Goal: Task Accomplishment & Management: Complete application form

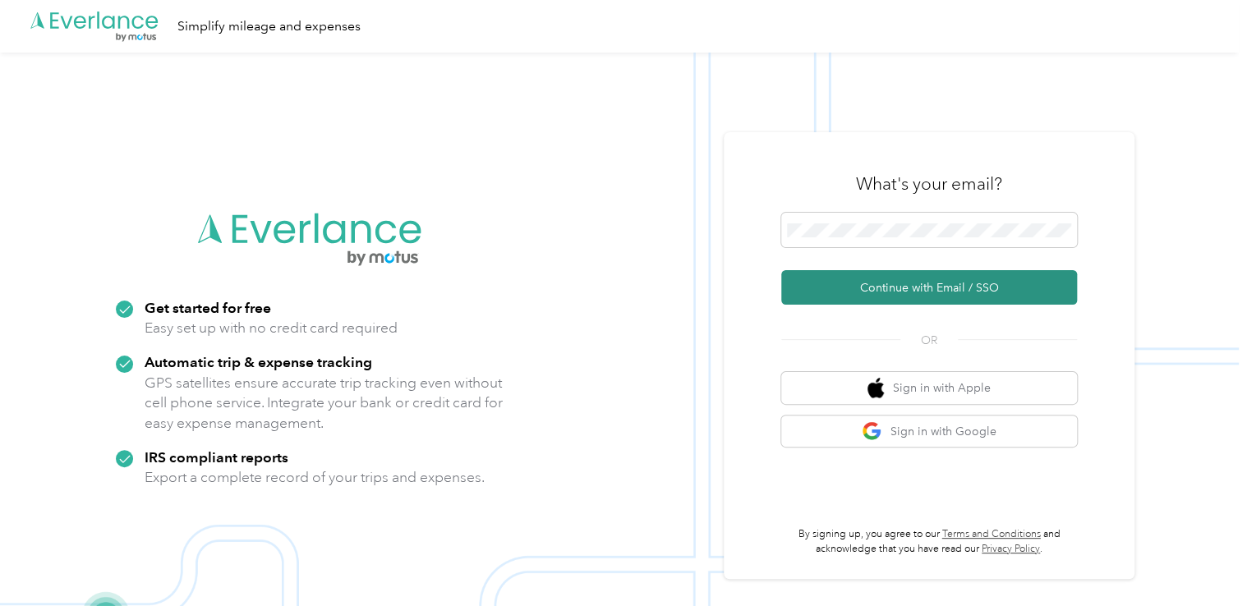
click at [897, 296] on button "Continue with Email / SSO" at bounding box center [929, 287] width 296 height 34
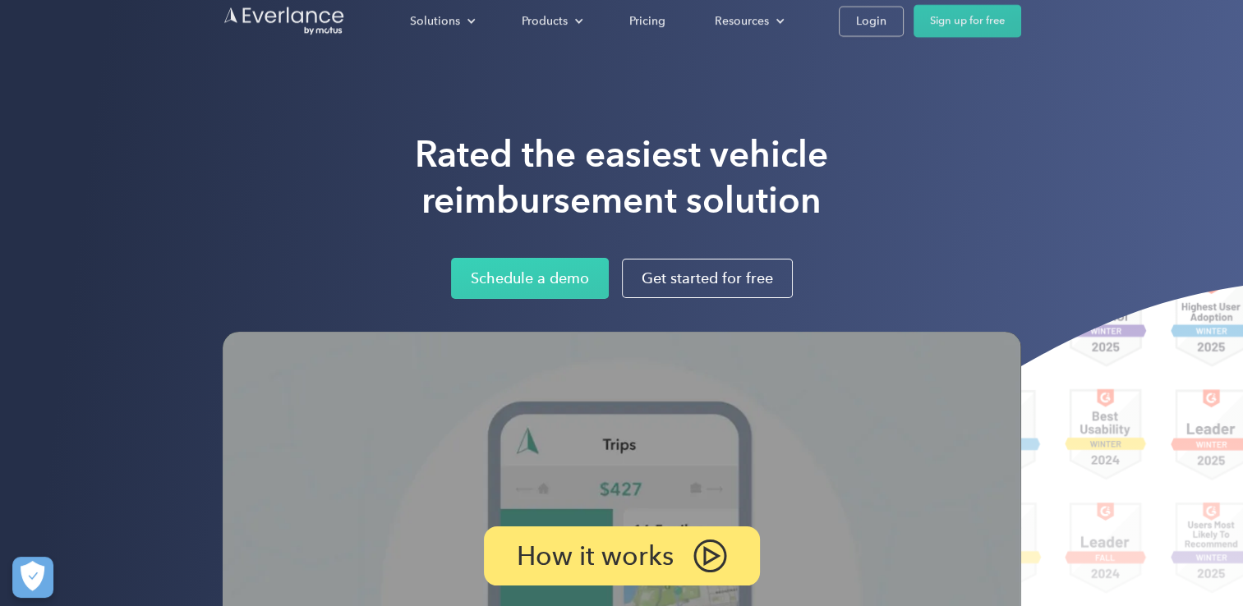
click at [866, 116] on div "Rated the easiest vehicle reimbursement solution Schedule a demo Get started fo…" at bounding box center [621, 423] width 1243 height 847
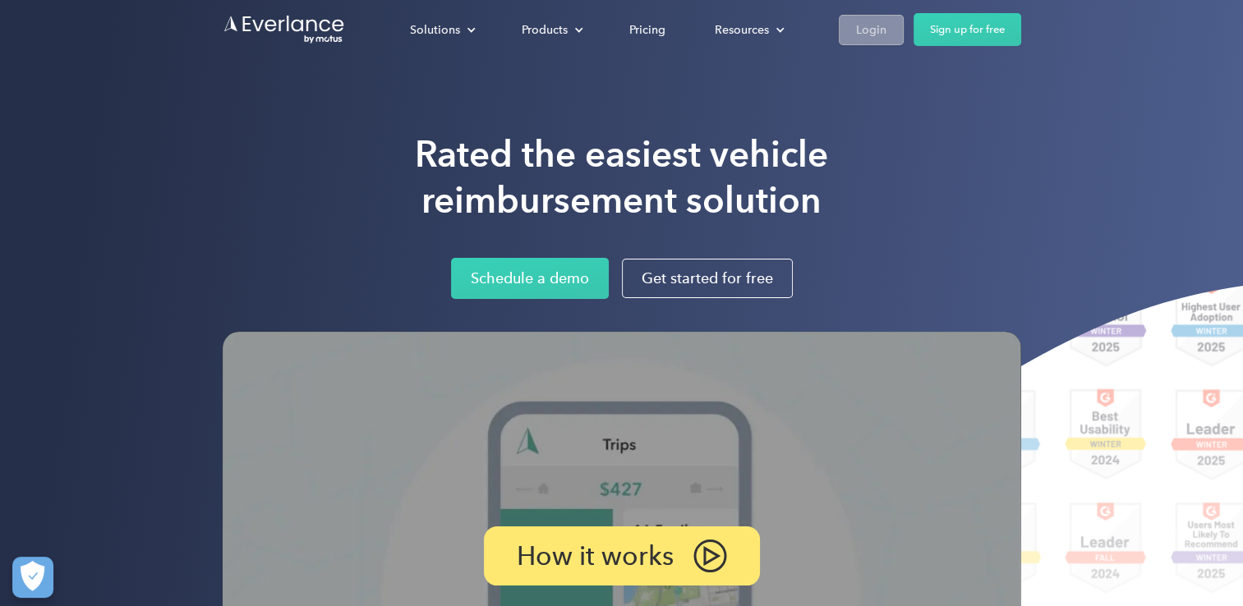
click at [880, 33] on div "Login" at bounding box center [871, 30] width 30 height 21
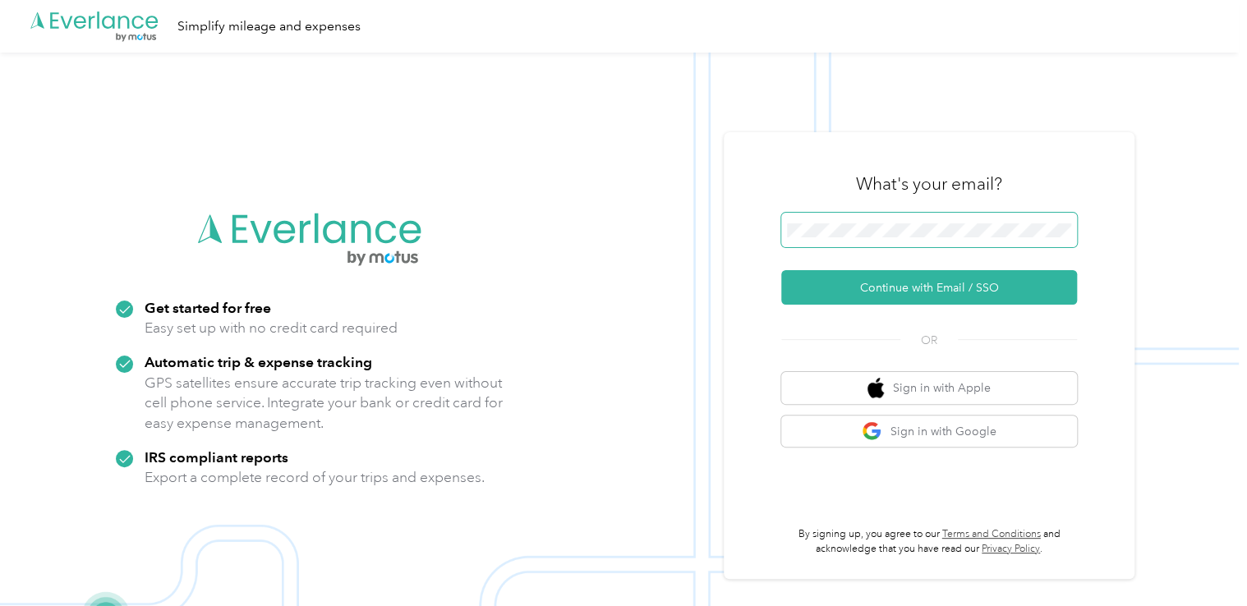
click at [818, 246] on span at bounding box center [929, 230] width 296 height 34
click at [841, 214] on span at bounding box center [929, 230] width 296 height 34
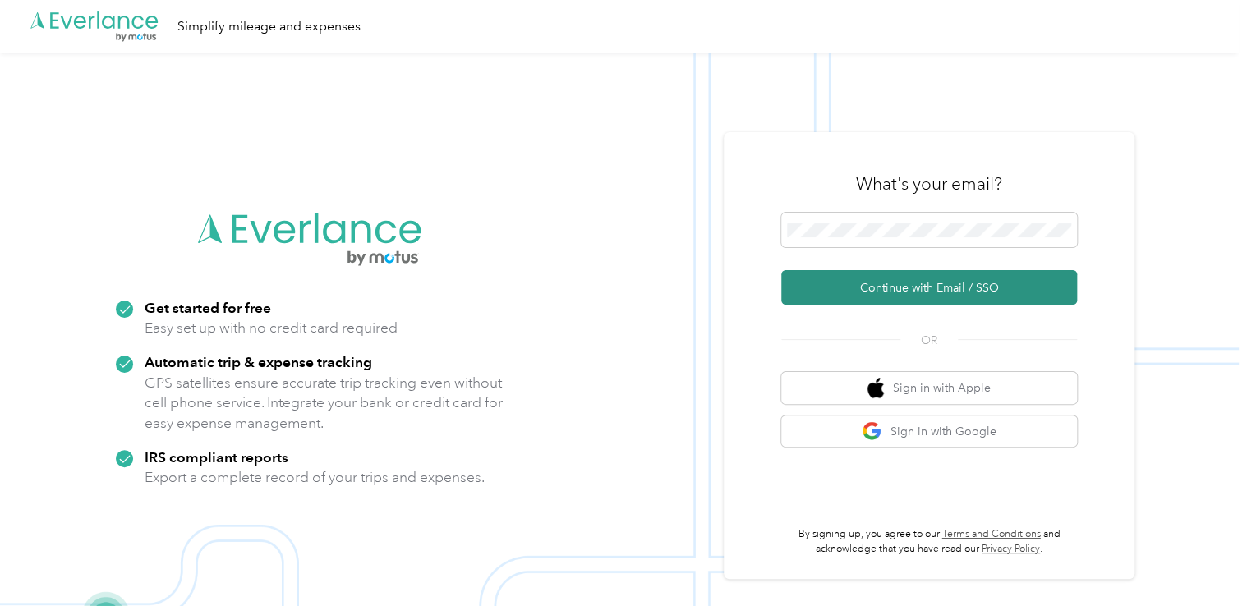
click at [886, 285] on button "Continue with Email / SSO" at bounding box center [929, 287] width 296 height 34
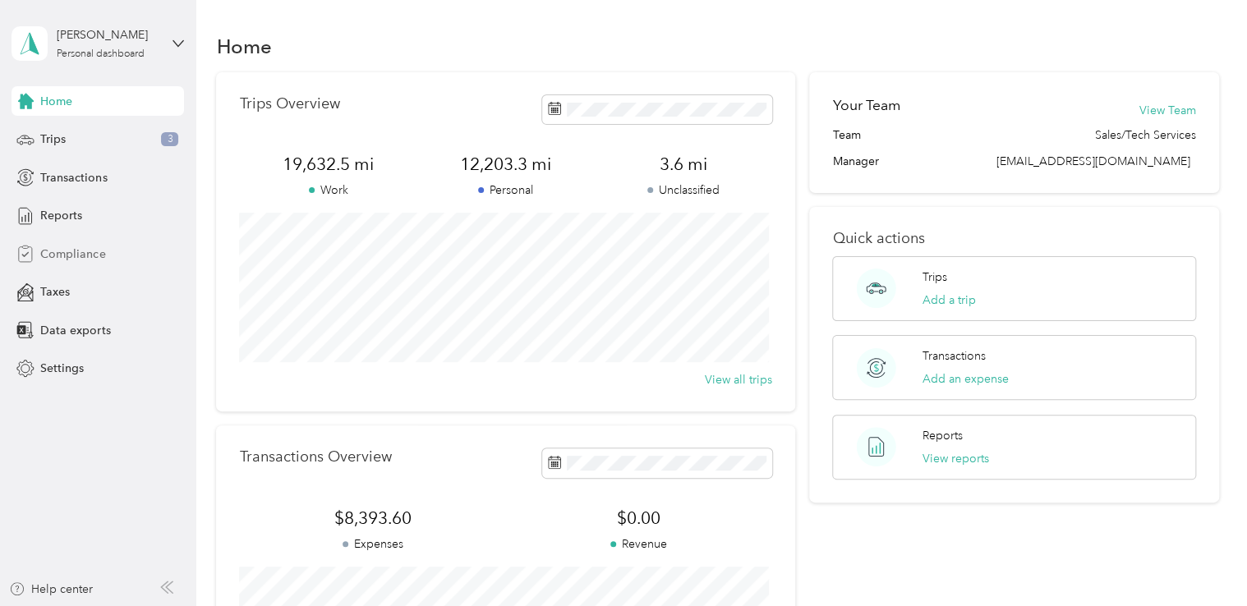
click at [81, 255] on span "Compliance" at bounding box center [72, 254] width 65 height 17
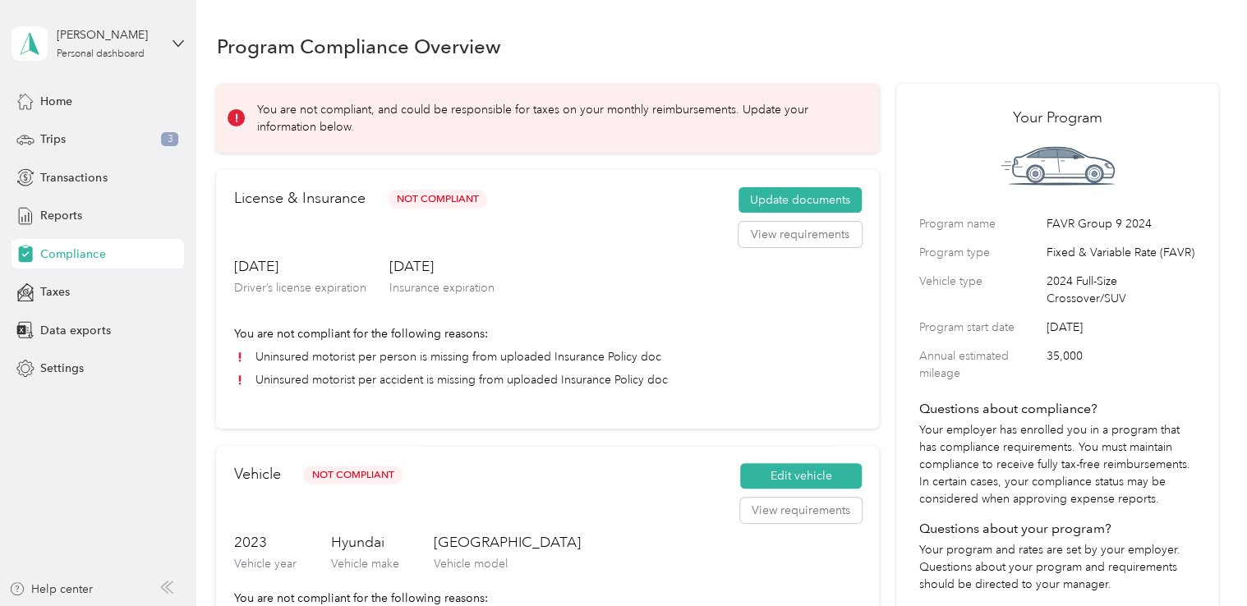
scroll to position [82, 0]
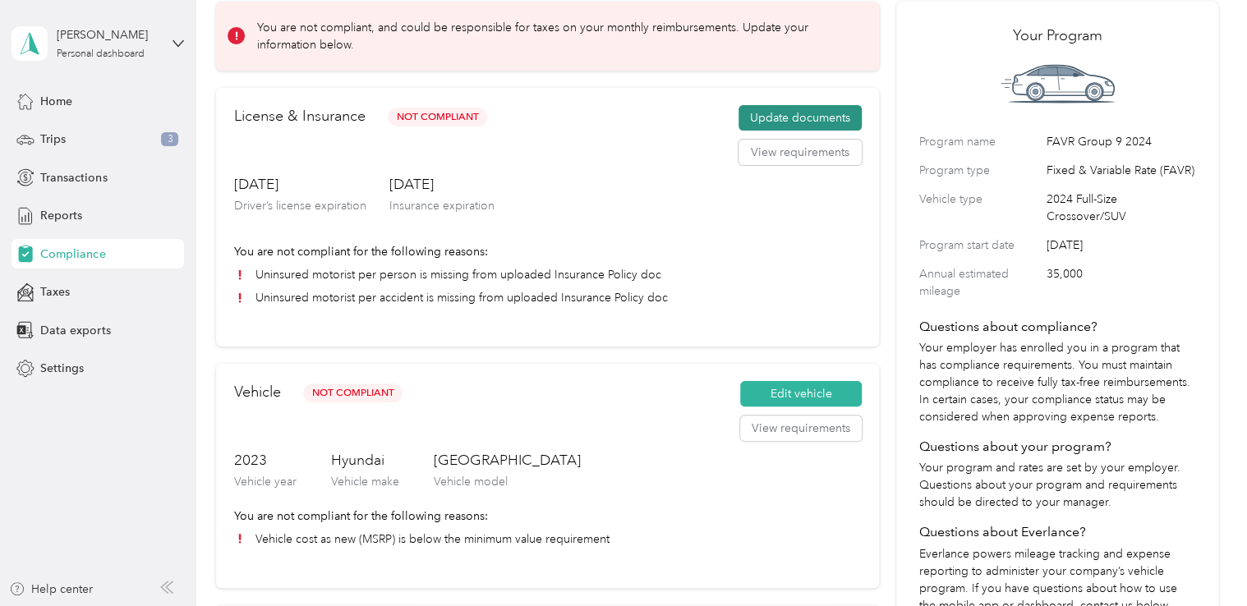
click at [779, 115] on button "Update documents" at bounding box center [799, 118] width 123 height 26
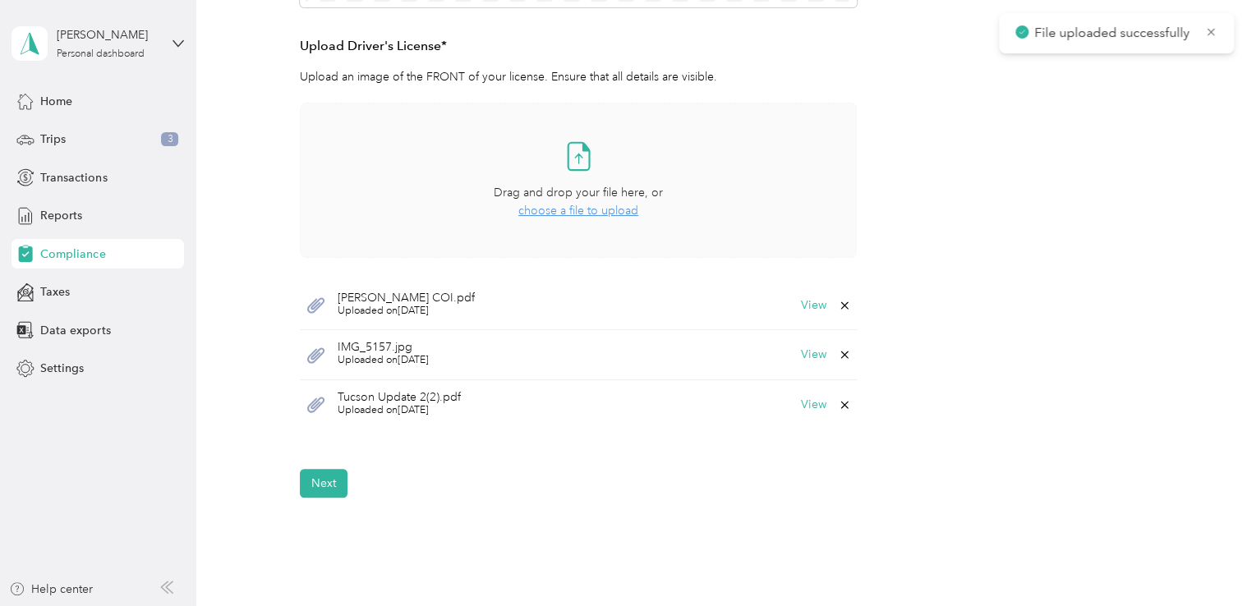
scroll to position [568, 0]
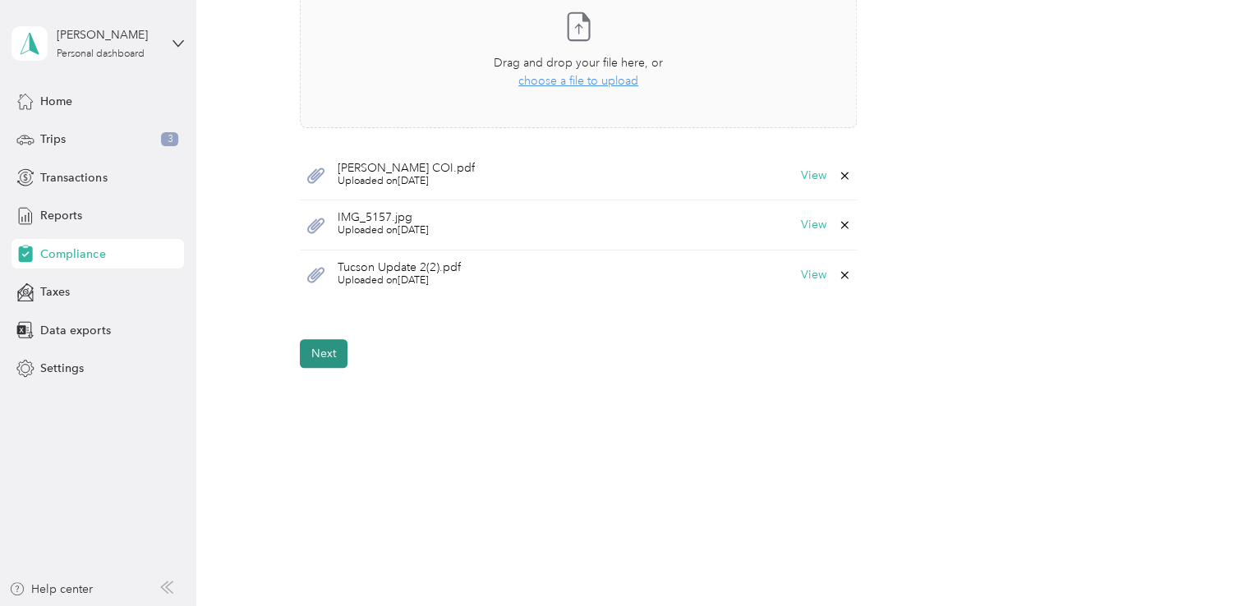
click at [331, 361] on button "Next" at bounding box center [324, 353] width 48 height 29
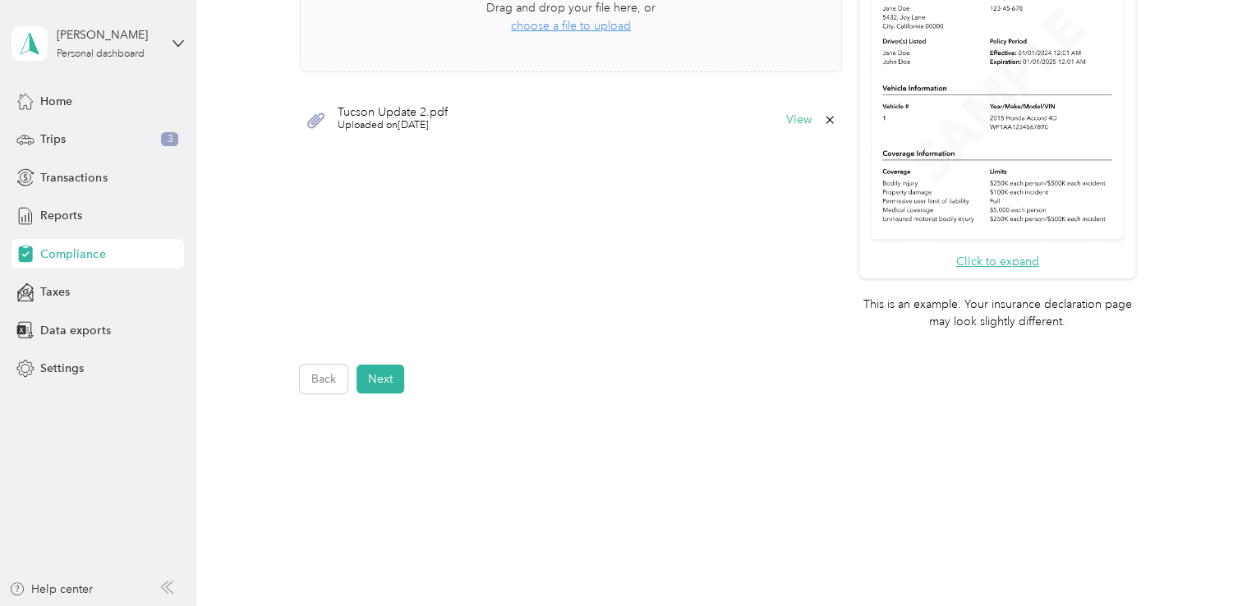
scroll to position [558, 0]
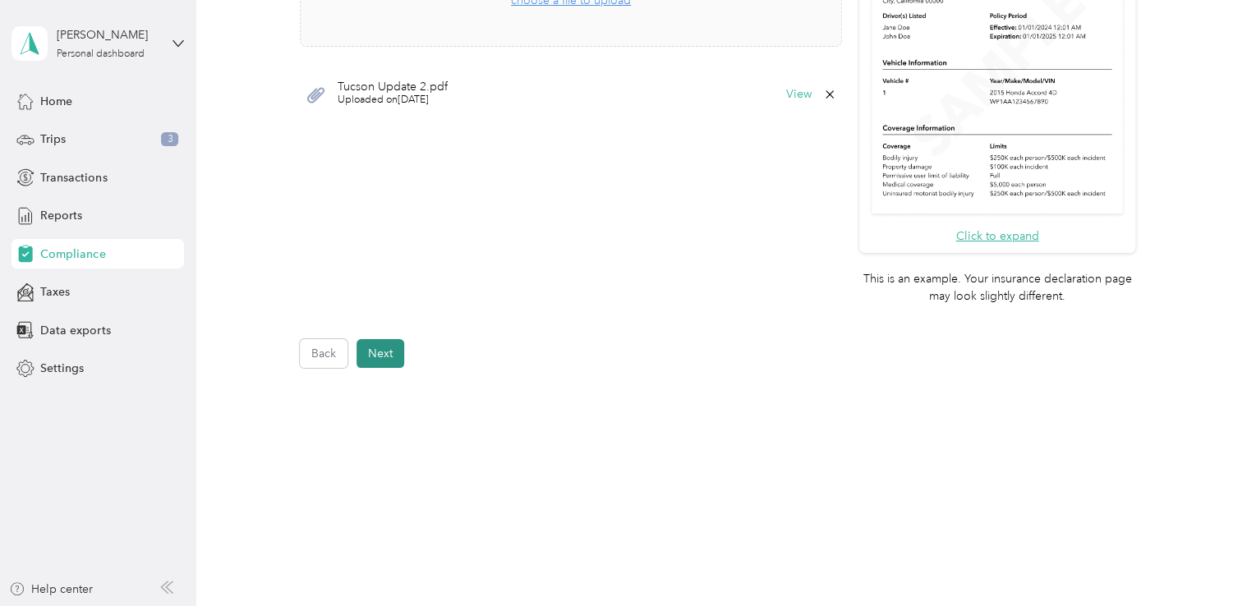
click at [361, 356] on button "Next" at bounding box center [380, 353] width 48 height 29
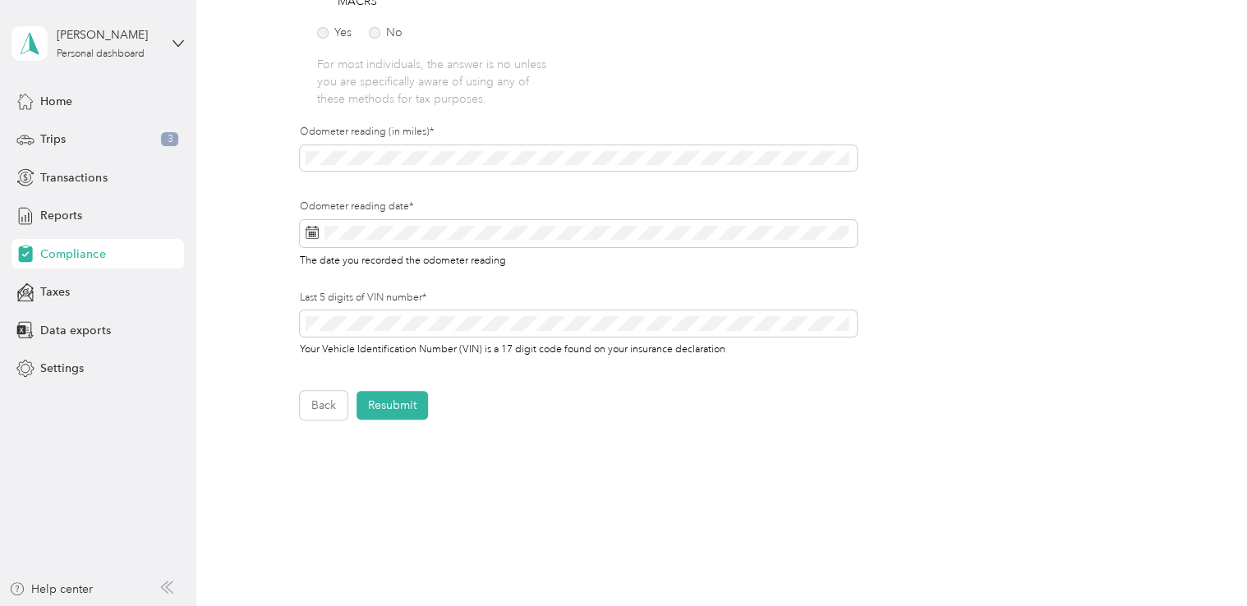
scroll to position [429, 0]
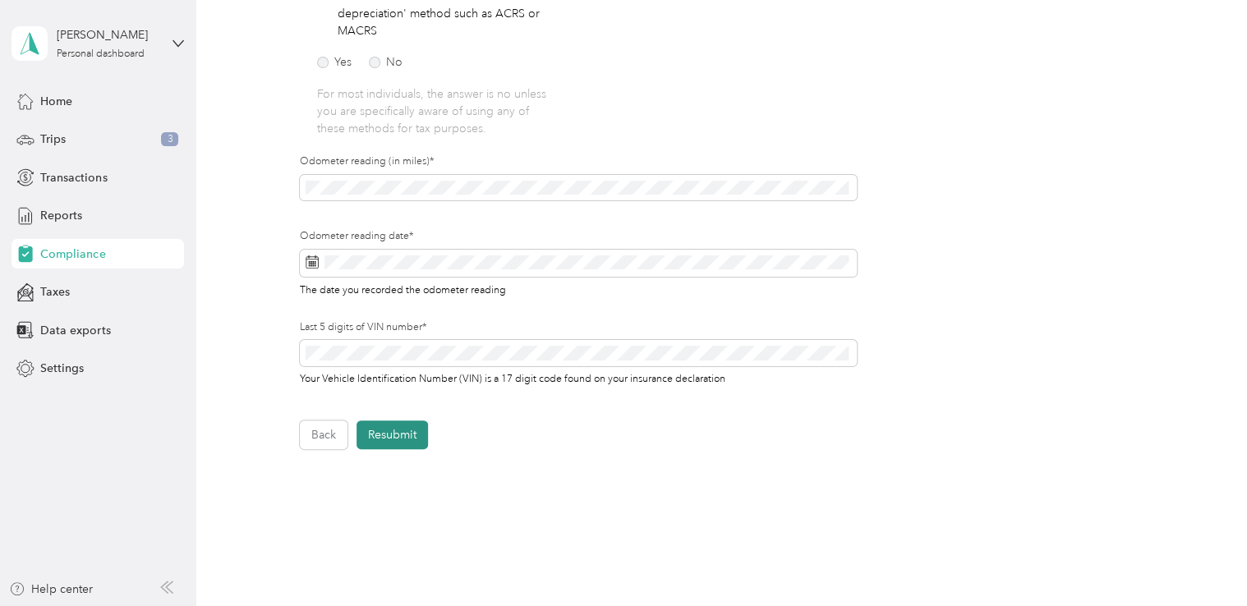
click at [411, 440] on button "Resubmit" at bounding box center [391, 434] width 71 height 29
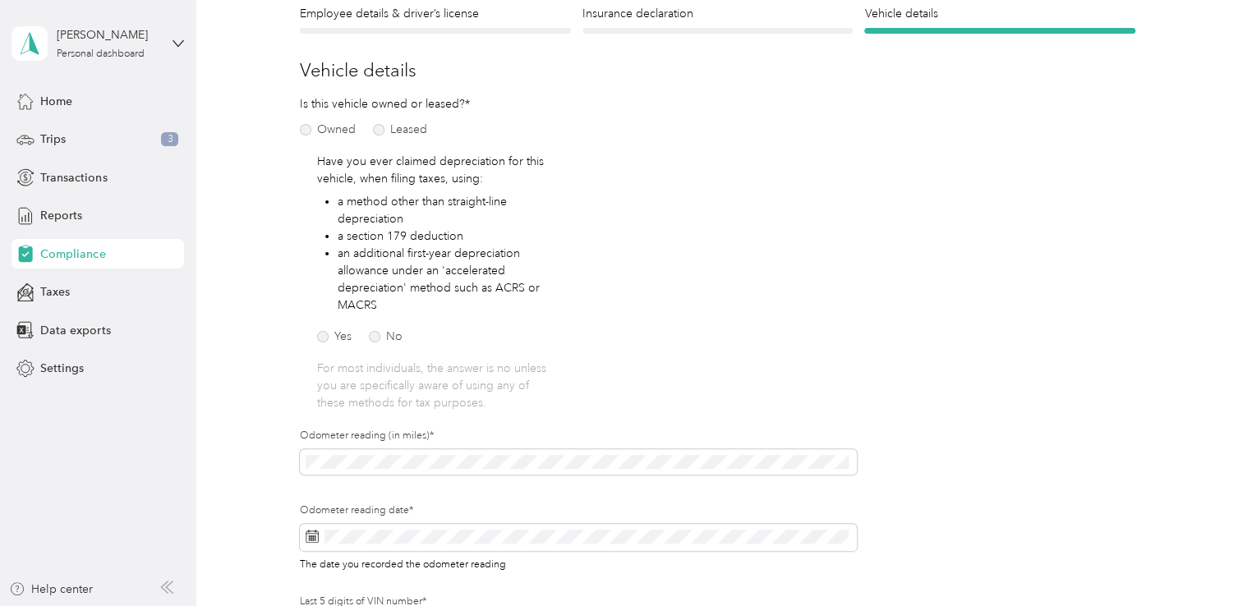
scroll to position [20, 0]
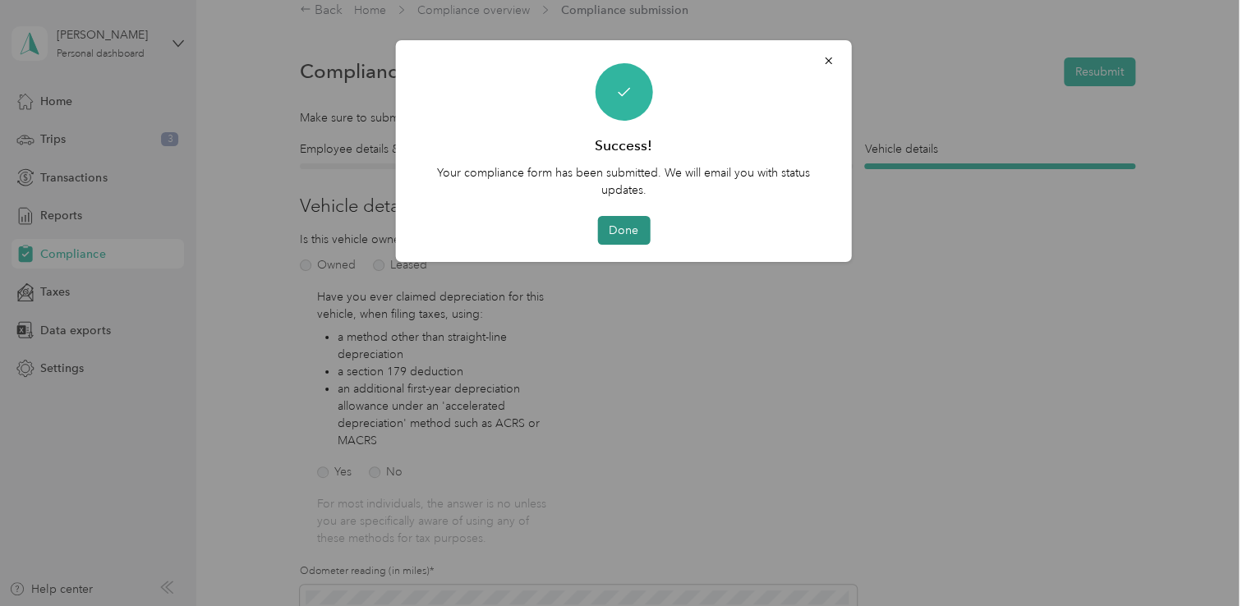
click at [636, 230] on button "Done" at bounding box center [623, 230] width 53 height 29
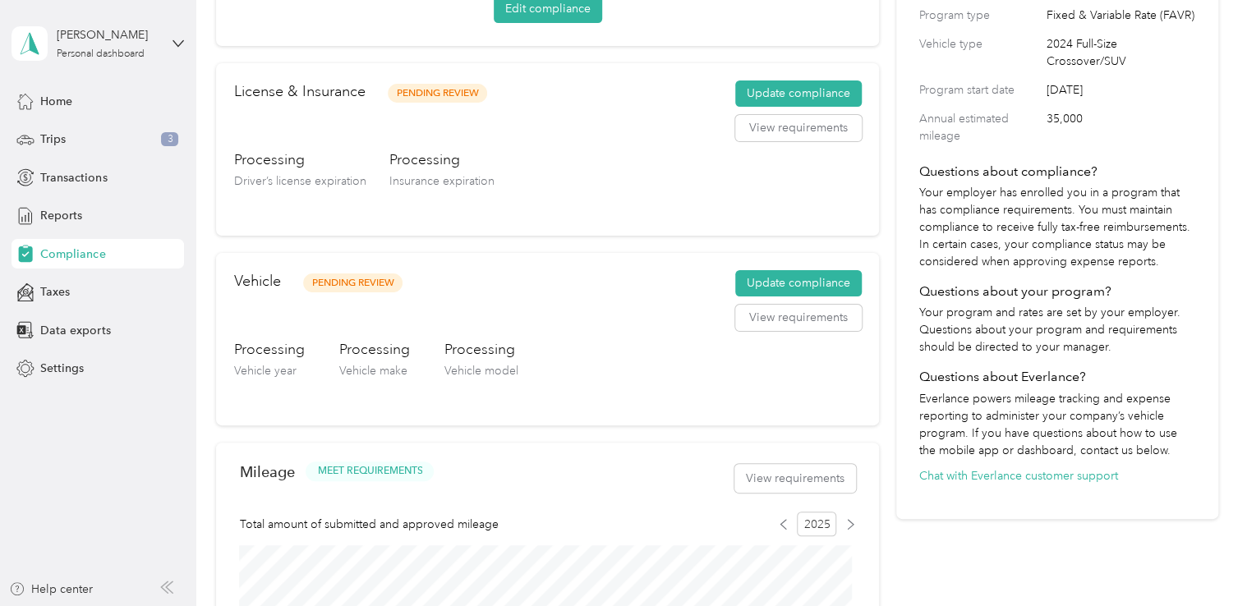
scroll to position [266, 0]
